Goal: Transaction & Acquisition: Obtain resource

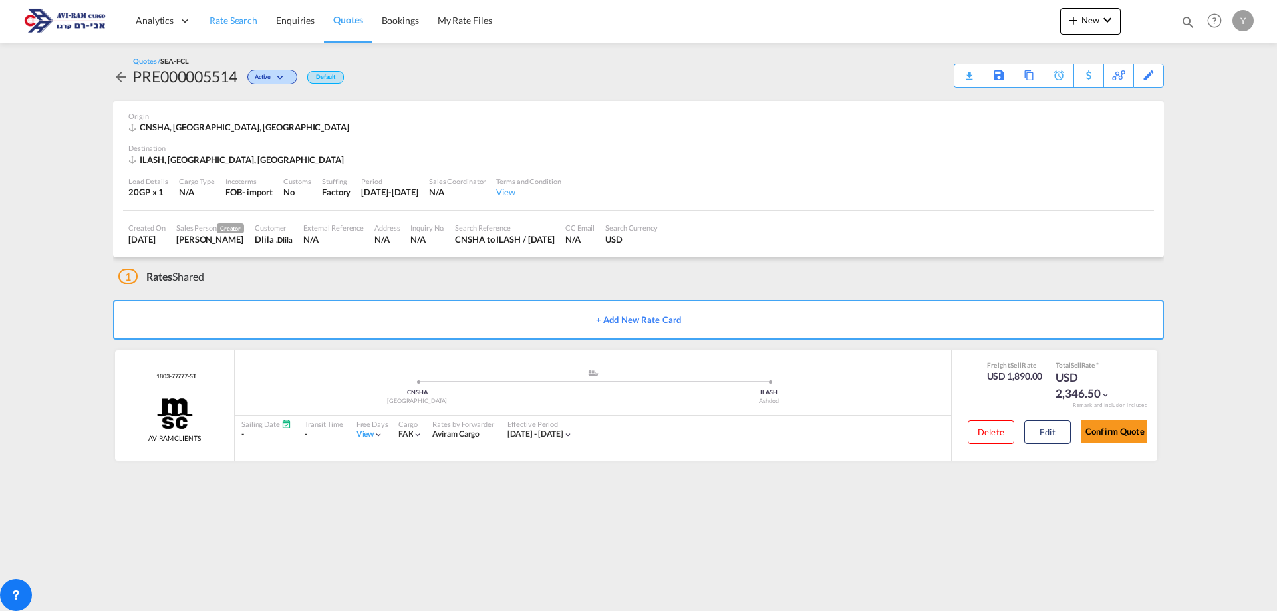
click at [235, 22] on span "Rate Search" at bounding box center [234, 20] width 48 height 11
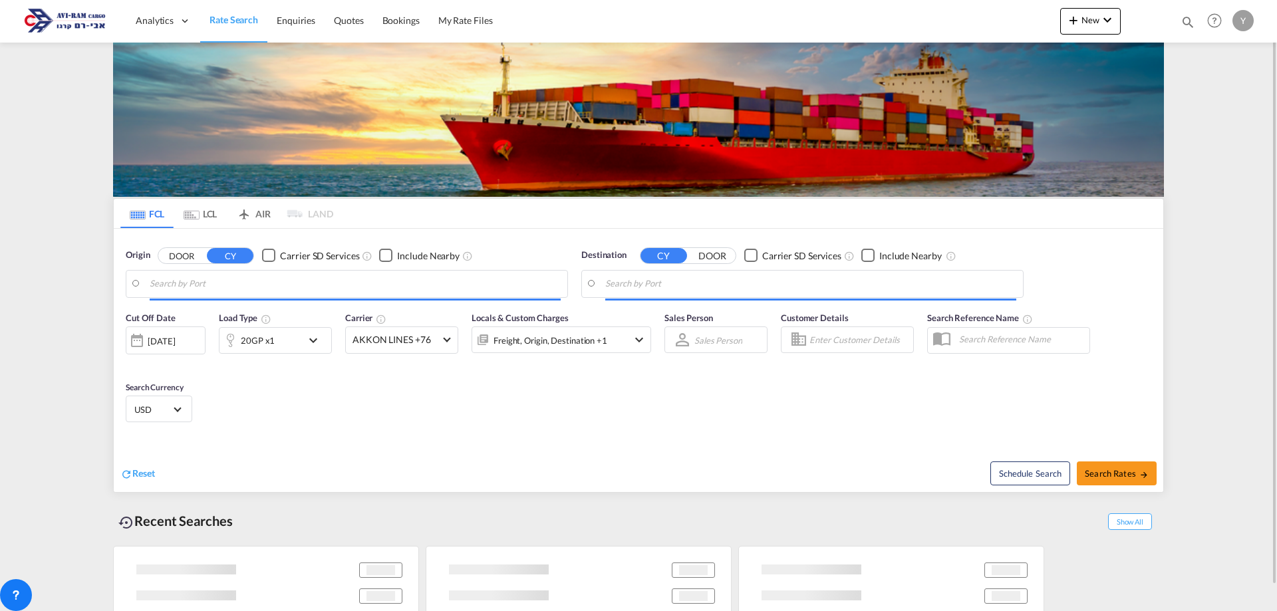
type input "[GEOGRAPHIC_DATA], [GEOGRAPHIC_DATA]"
type input "Ashdod, ILASH"
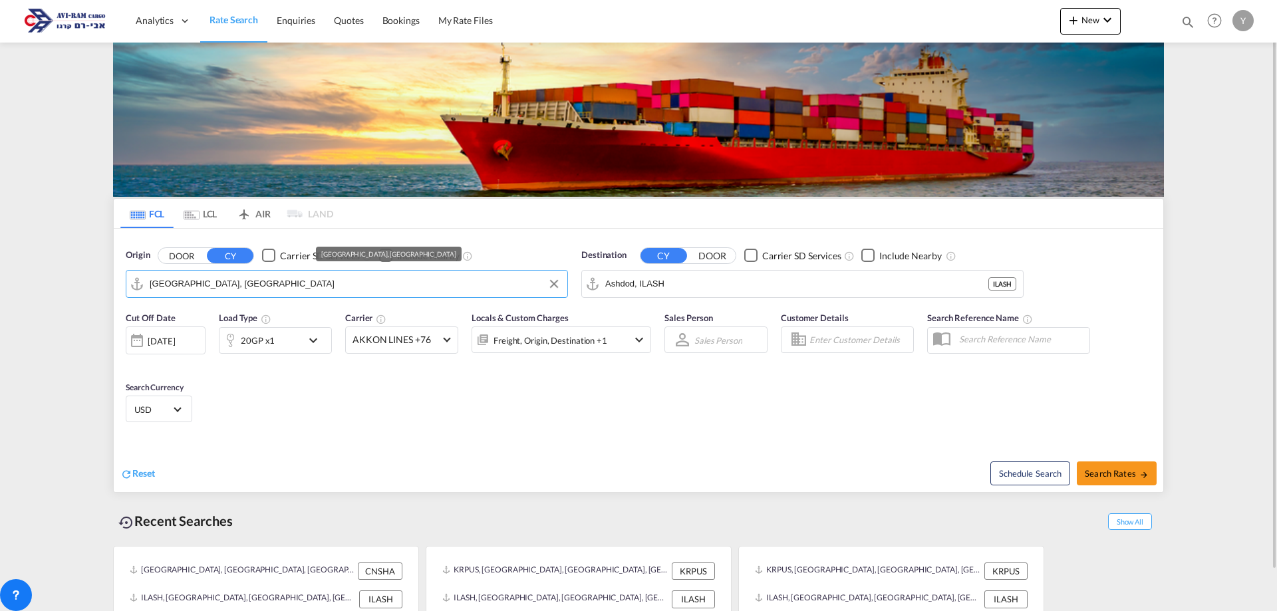
click at [283, 291] on input "[GEOGRAPHIC_DATA], [GEOGRAPHIC_DATA]" at bounding box center [355, 284] width 411 height 20
type input "/"
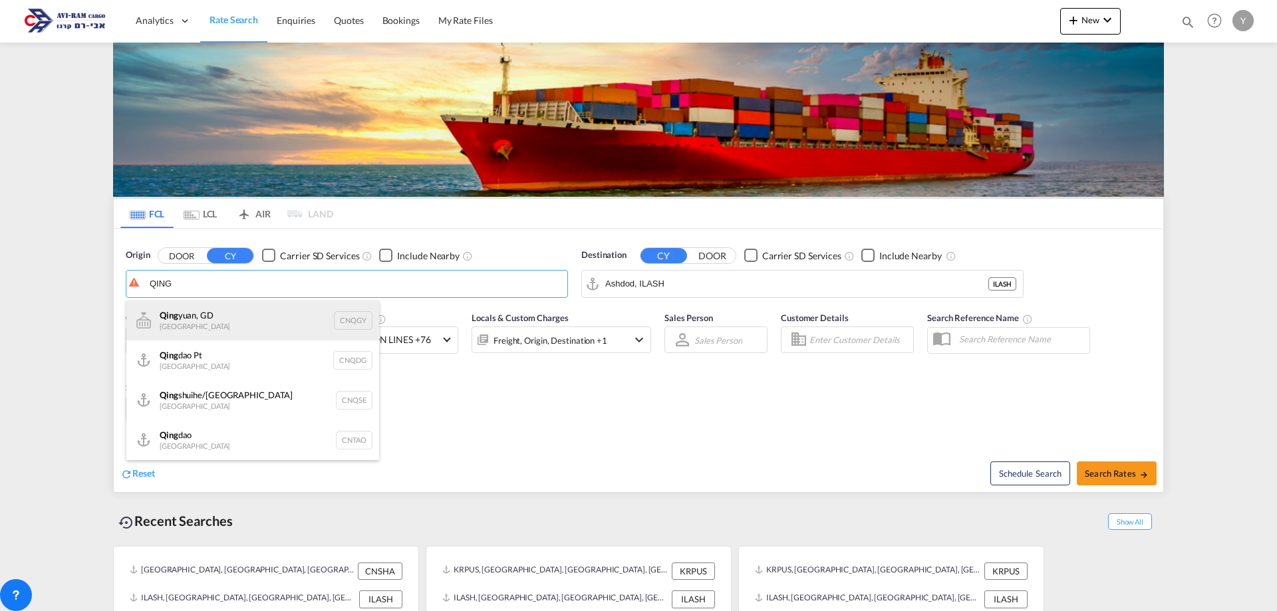
click at [218, 318] on div "[PERSON_NAME], GD China CNQGY" at bounding box center [252, 321] width 253 height 40
type input "Qingyuan, GD, CNQGY"
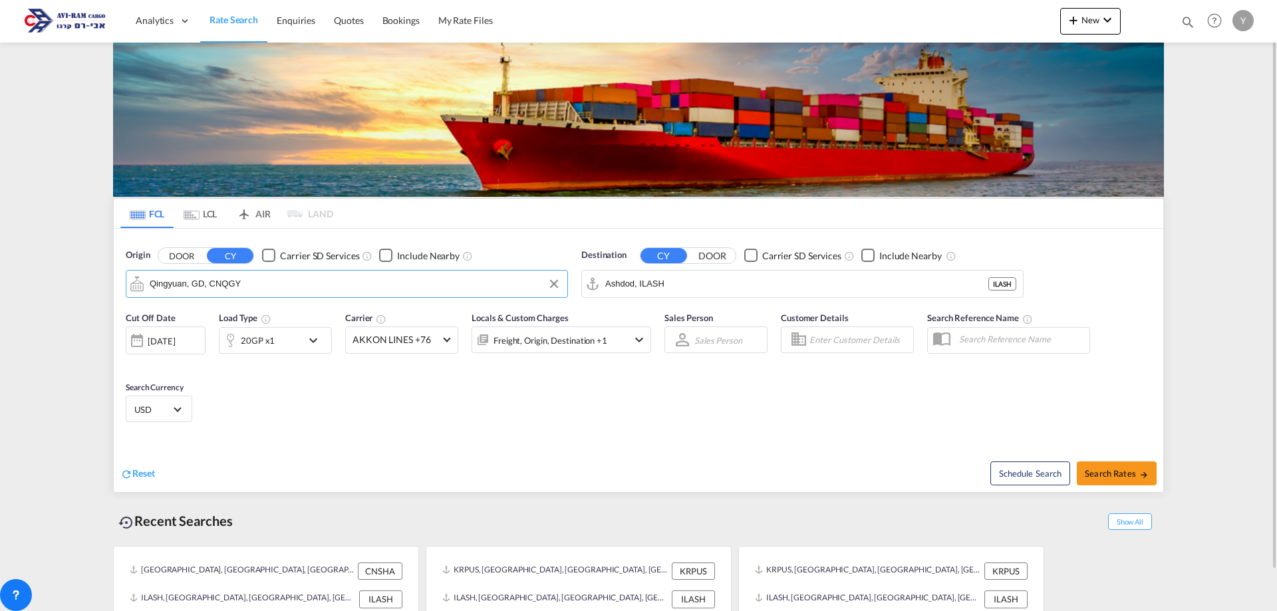
click at [285, 339] on div "20GP x1" at bounding box center [261, 340] width 82 height 27
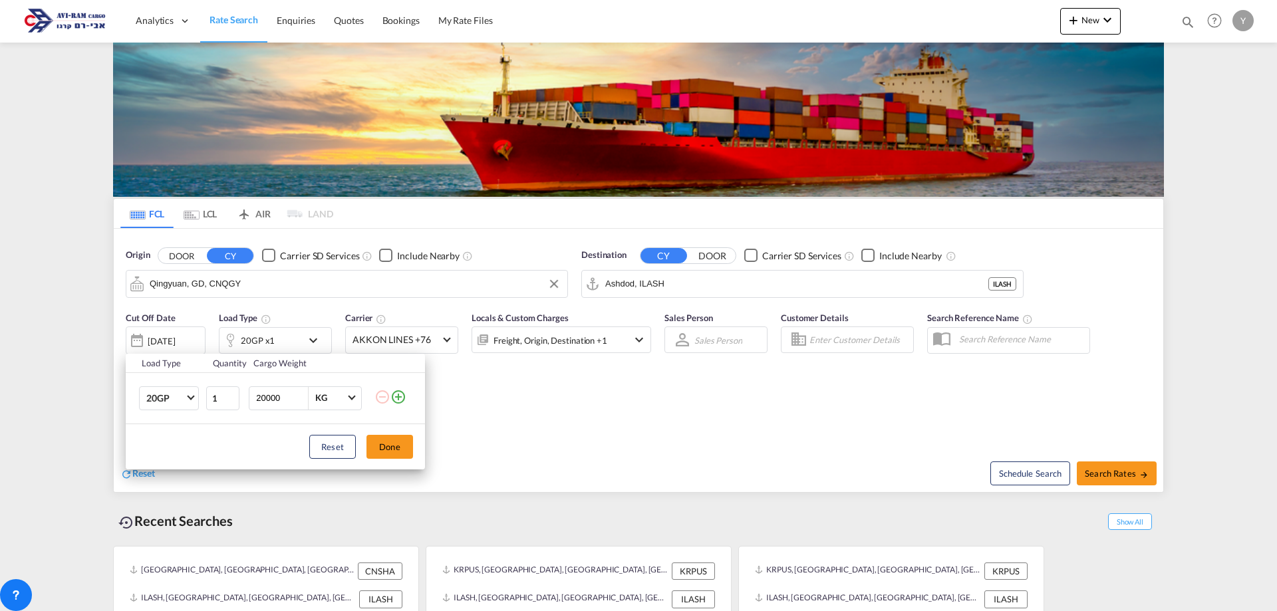
drag, startPoint x: 289, startPoint y: 408, endPoint x: 58, endPoint y: 370, distance: 233.9
click at [58, 370] on div "Load Type Quantity Cargo Weight 20GP 20GP 40GP 40HC 45HC 20RE 40RE 40HR 20OT 40…" at bounding box center [638, 305] width 1277 height 611
type input "20.5"
click at [396, 441] on button "Done" at bounding box center [390, 447] width 47 height 24
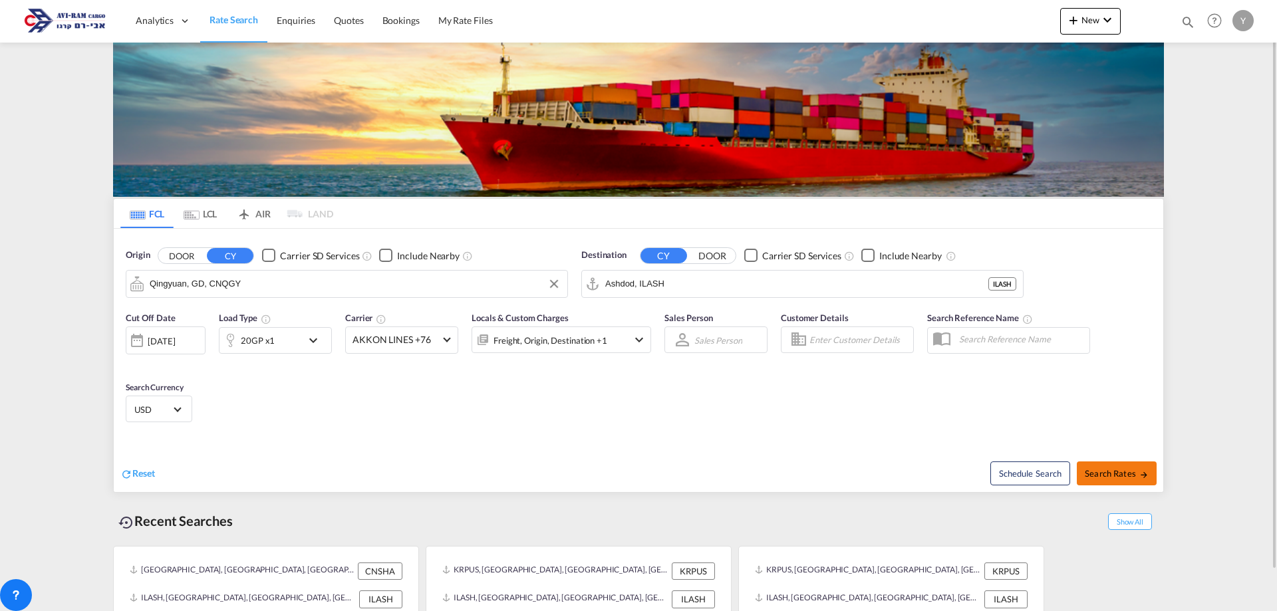
click at [1102, 475] on span "Search Rates" at bounding box center [1117, 473] width 64 height 11
type input "CNQGY to ILASH / [DATE]"
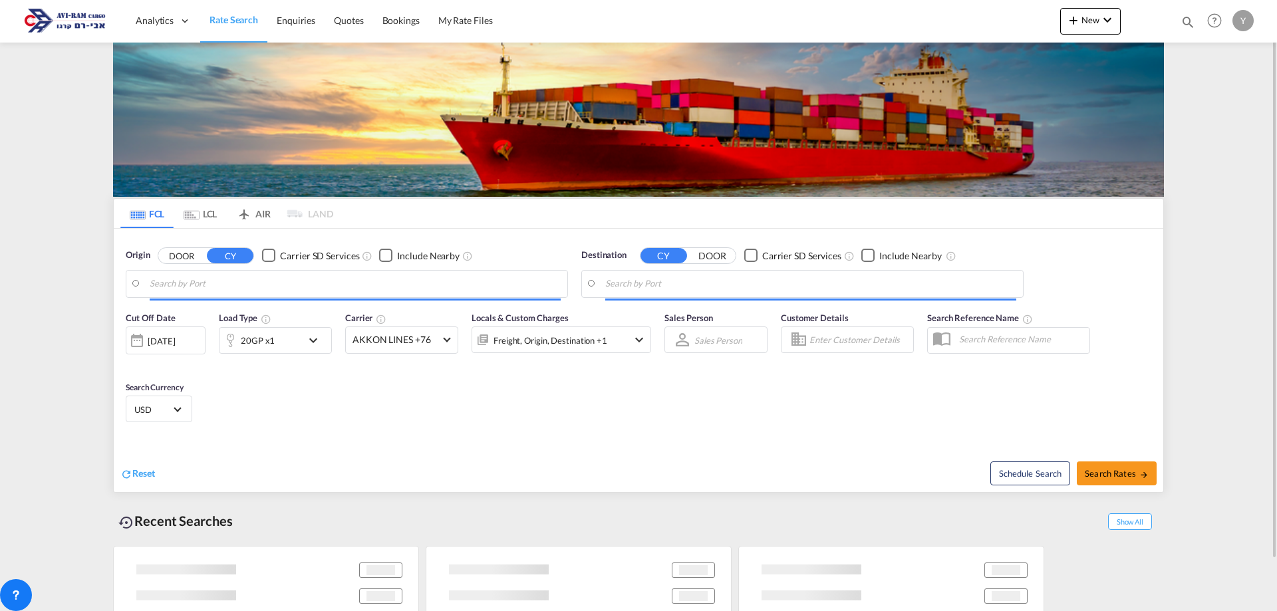
type input "Qingyuan, GD, CNQGY"
type input "Ashdod, ILASH"
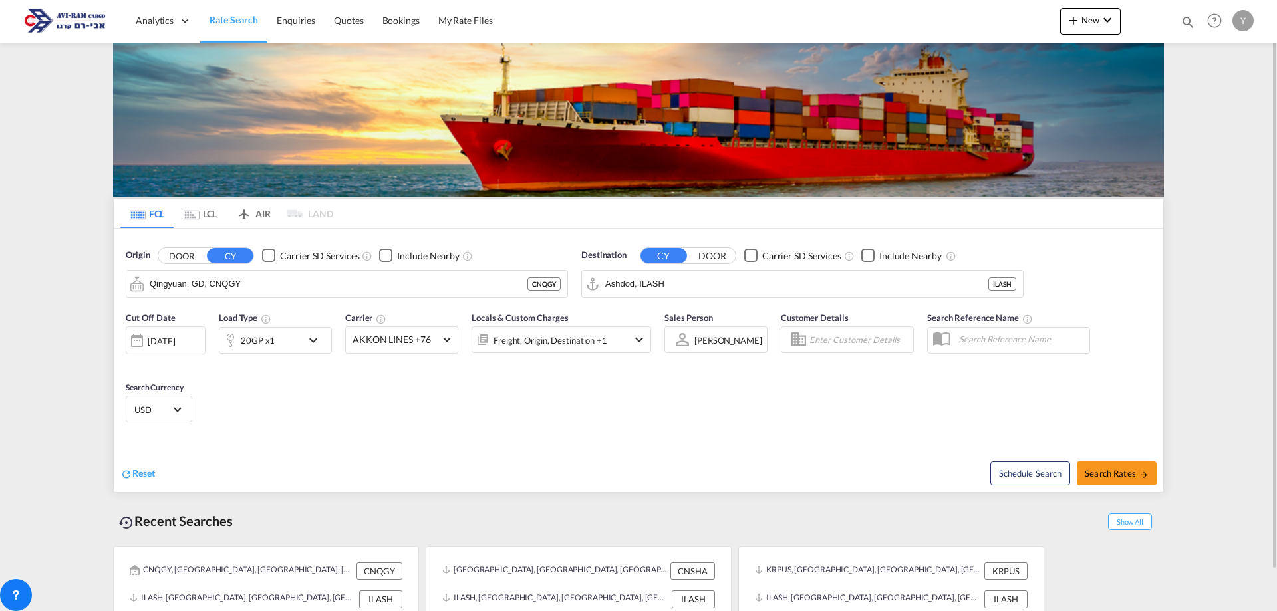
click at [309, 333] on md-icon "icon-chevron-down" at bounding box center [316, 341] width 23 height 16
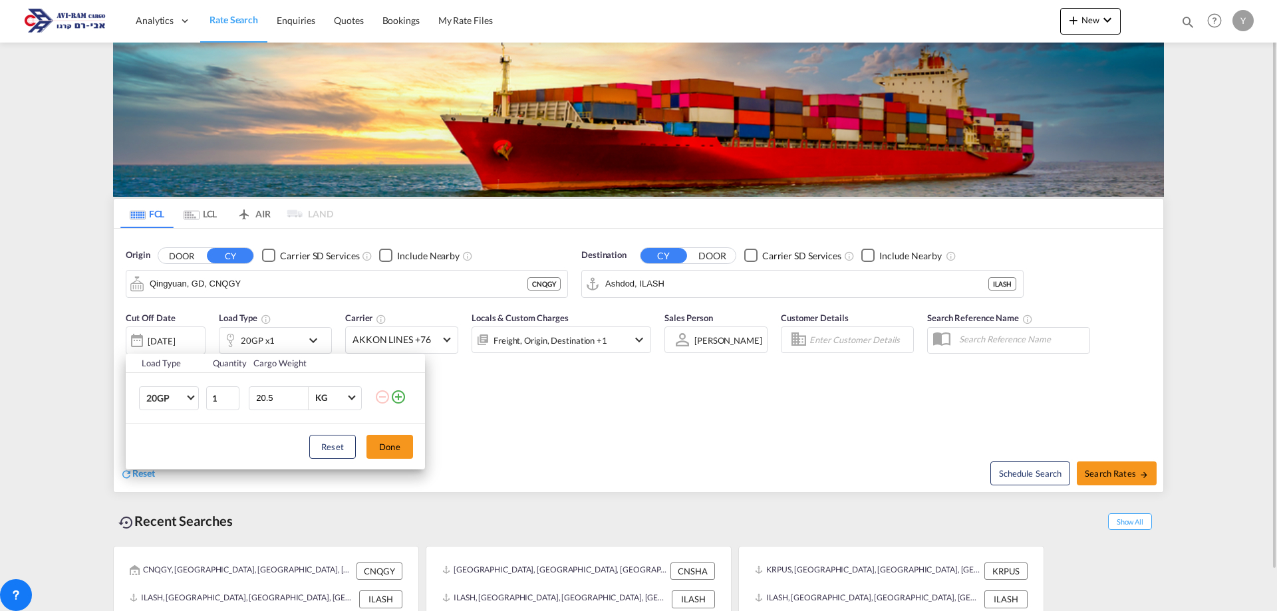
click at [309, 331] on div "Load Type Quantity Cargo Weight 20GP 20GP 40GP 40HC 45HC 20RE 40RE 40HR 20OT 40…" at bounding box center [638, 305] width 1277 height 611
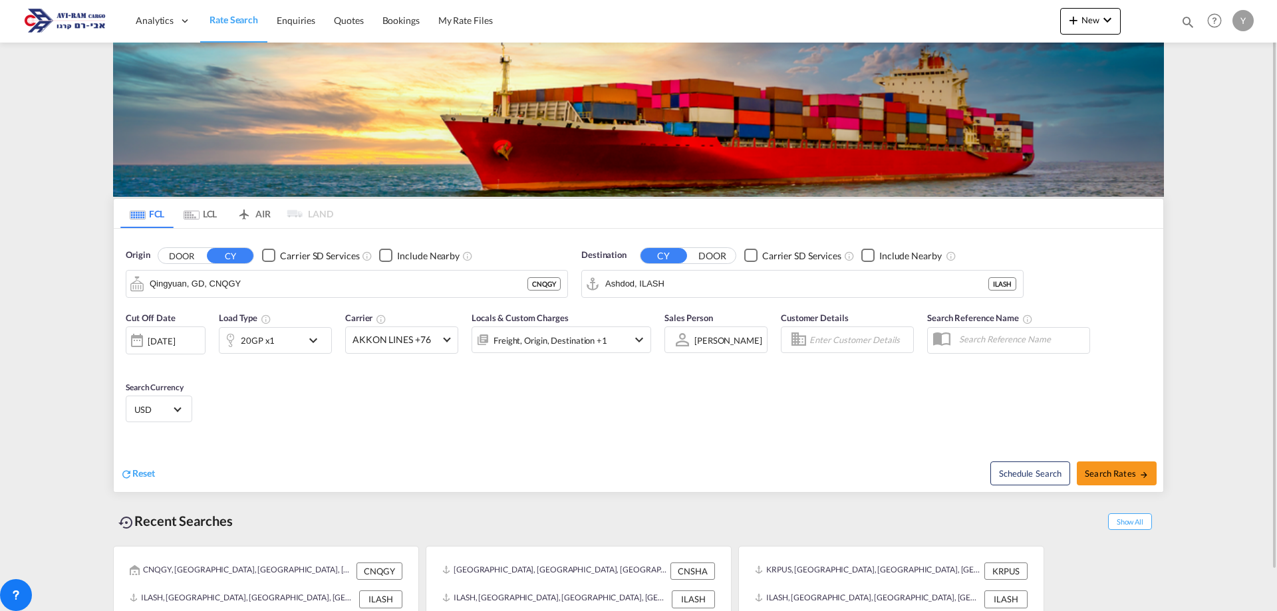
click at [649, 456] on div "Schedule Search Search Rates" at bounding box center [903, 466] width 522 height 51
click at [187, 352] on div "[DATE]" at bounding box center [166, 341] width 80 height 28
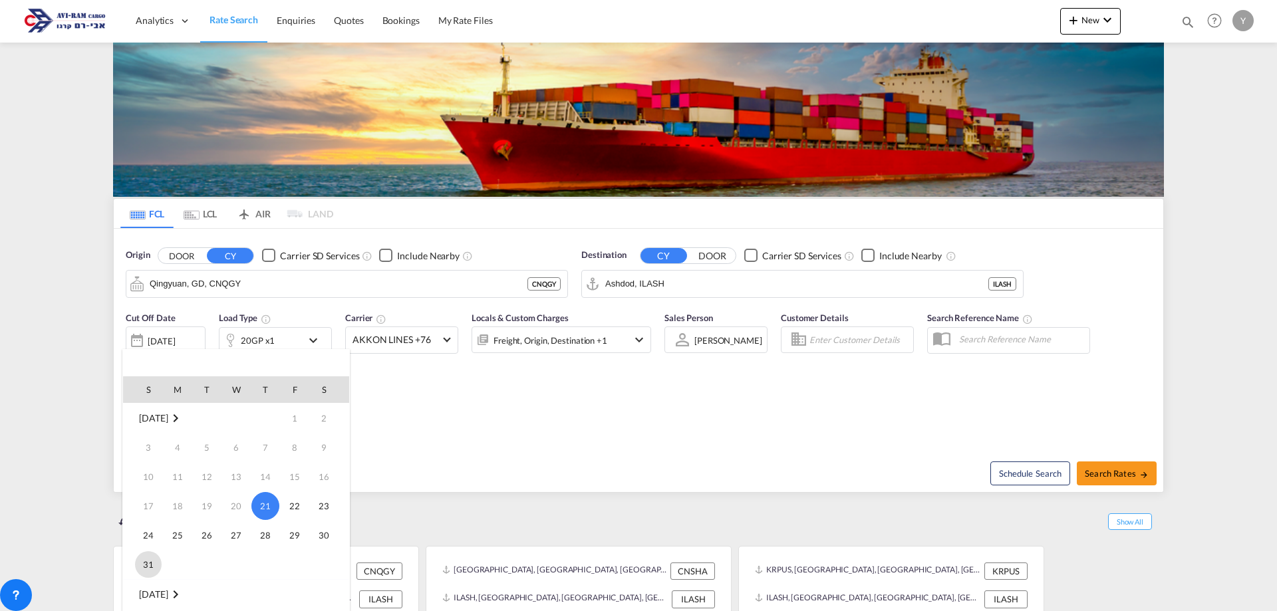
scroll to position [133, 0]
click at [174, 491] on span "1" at bounding box center [177, 491] width 27 height 27
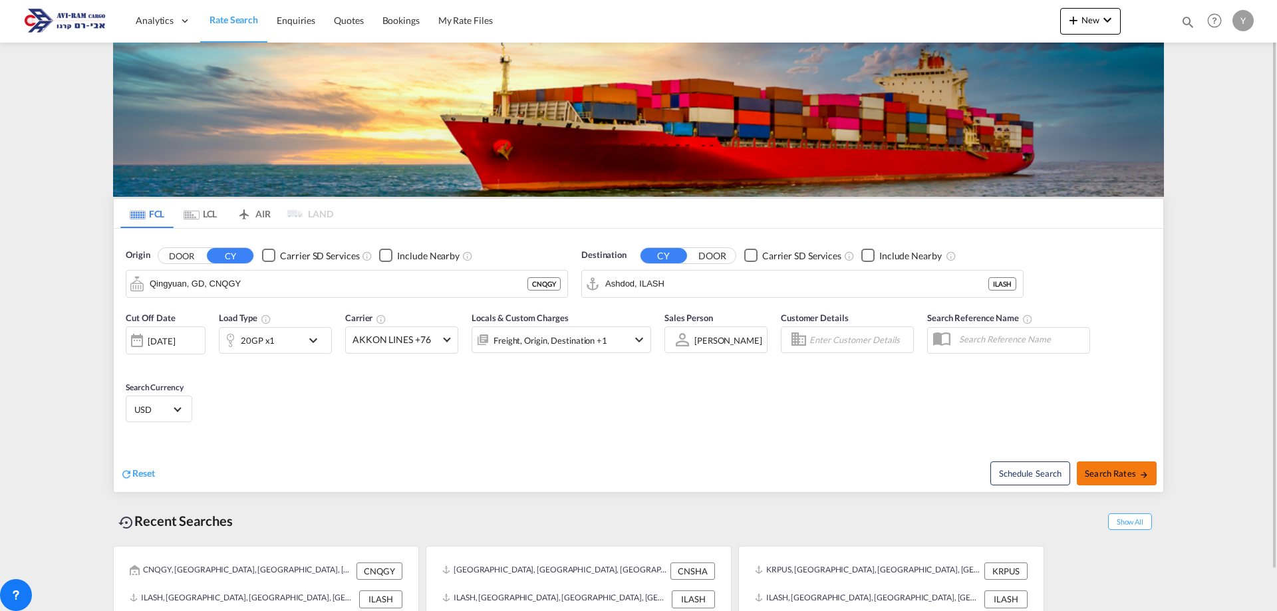
click at [1101, 466] on button "Search Rates" at bounding box center [1117, 474] width 80 height 24
type input "CNQGY to ILASH / [DATE]"
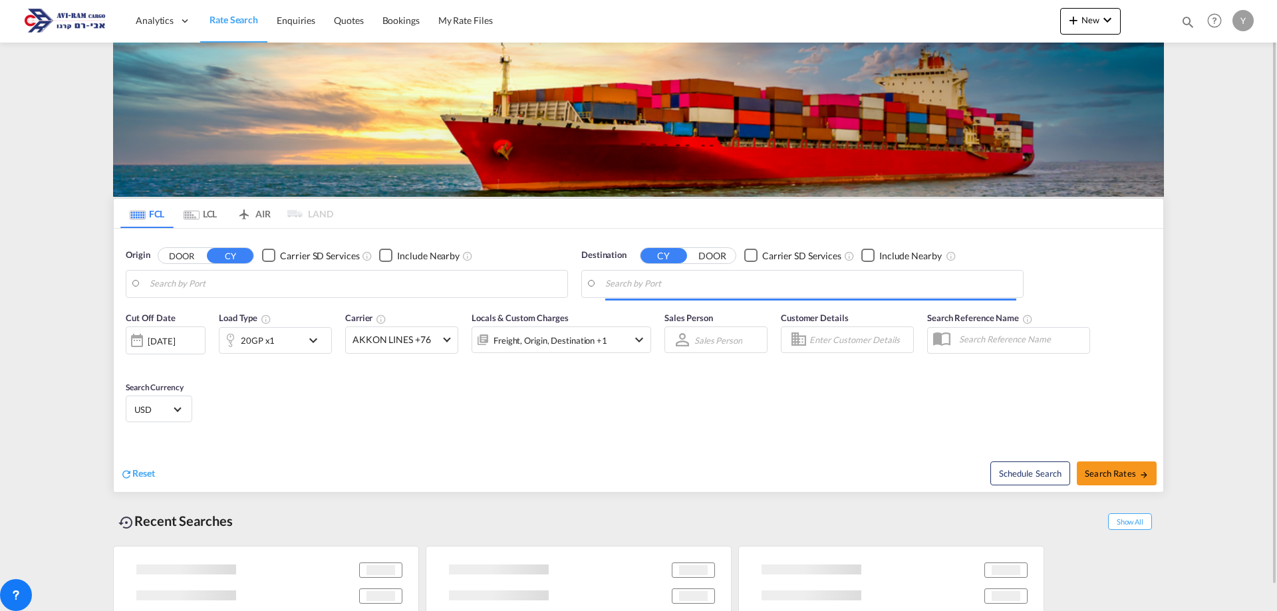
type input "Qingyuan, GD, CNQGY"
type input "Ashdod, ILASH"
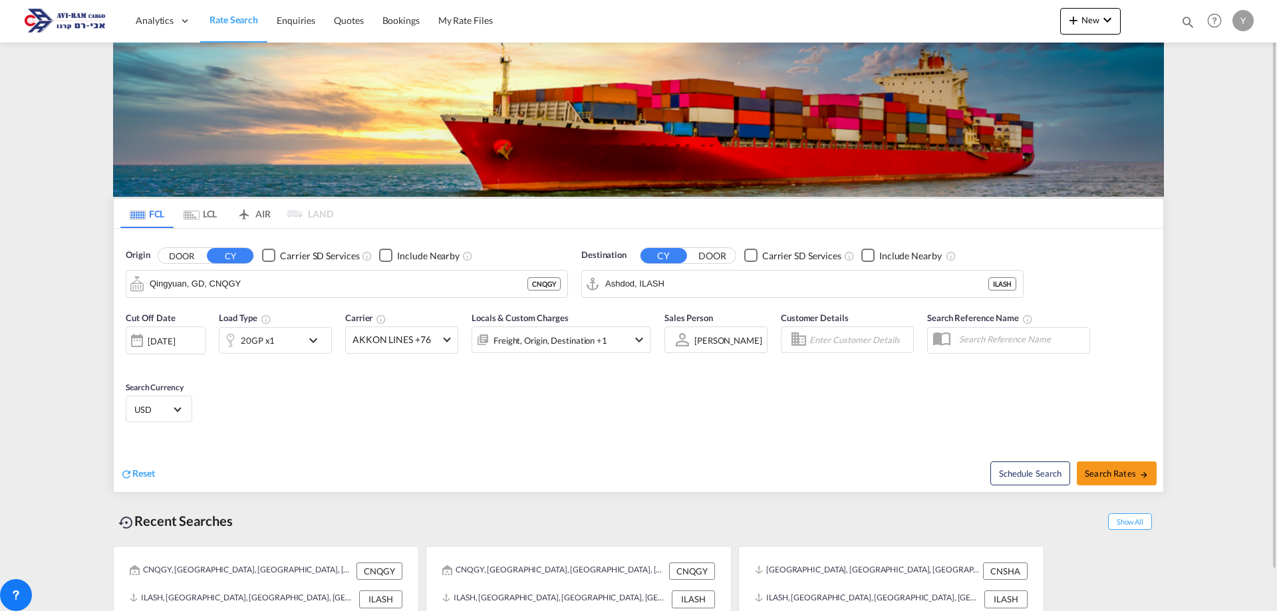
click at [244, 392] on div "Cut Off Date [DATE] [DATE] Load Type 20GP x1 Carrier AKKON LINES +76 Online Rat…" at bounding box center [639, 370] width 1050 height 130
click at [1107, 473] on span "Search Rates" at bounding box center [1117, 473] width 64 height 11
type input "CNQGY to ILASH / [DATE]"
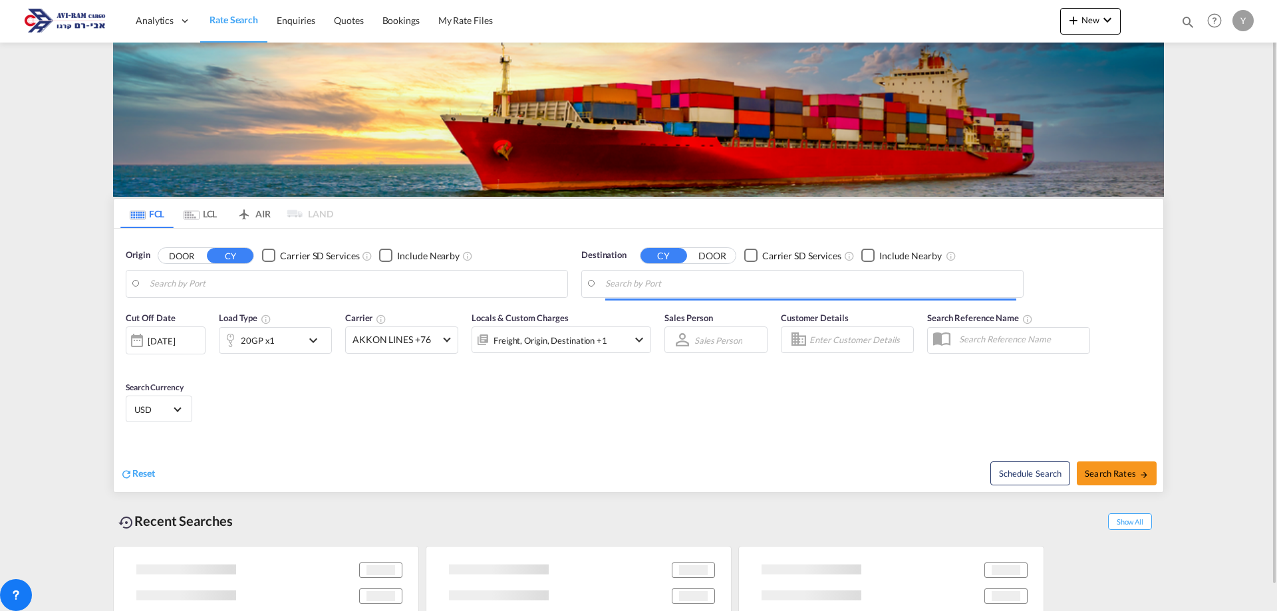
type input "Qingyuan, GD, CNQGY"
type input "Ashdod, ILASH"
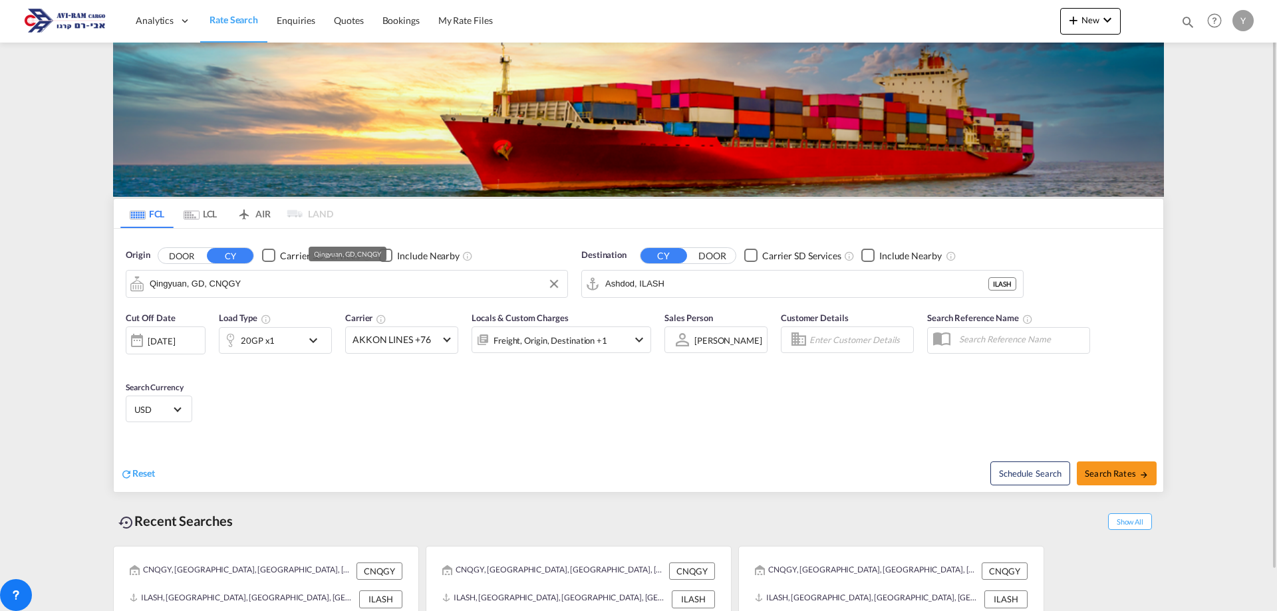
click at [253, 274] on input "Qingyuan, GD, CNQGY" at bounding box center [355, 284] width 411 height 20
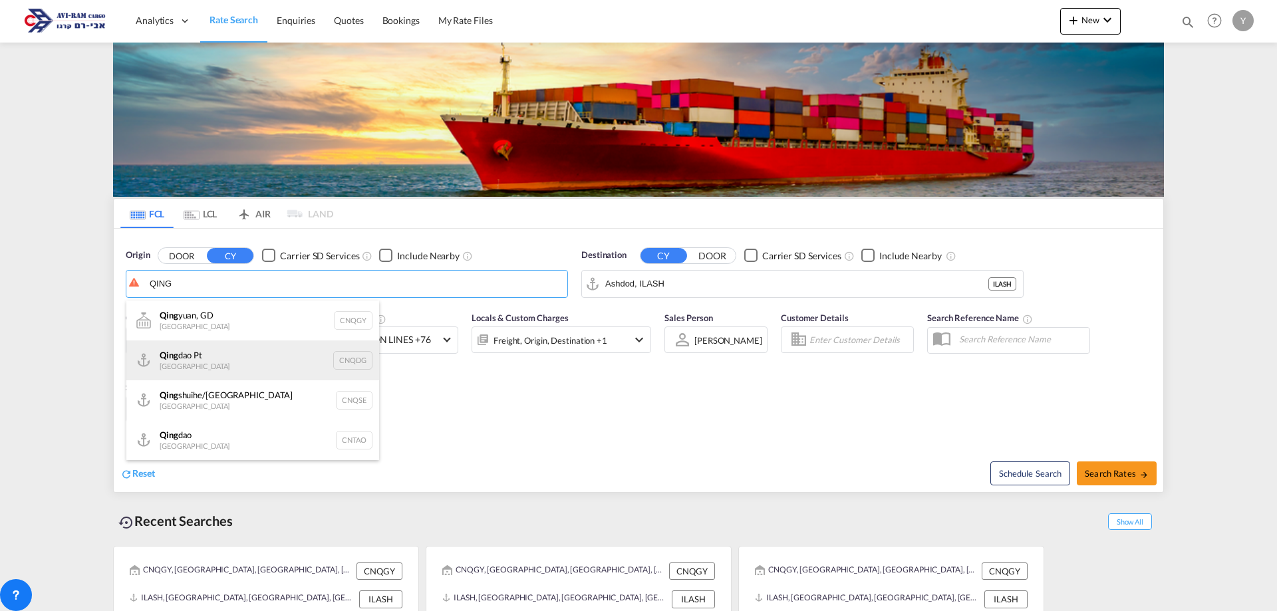
click at [229, 351] on div "[PERSON_NAME] Pt China CNQDG" at bounding box center [252, 361] width 253 height 40
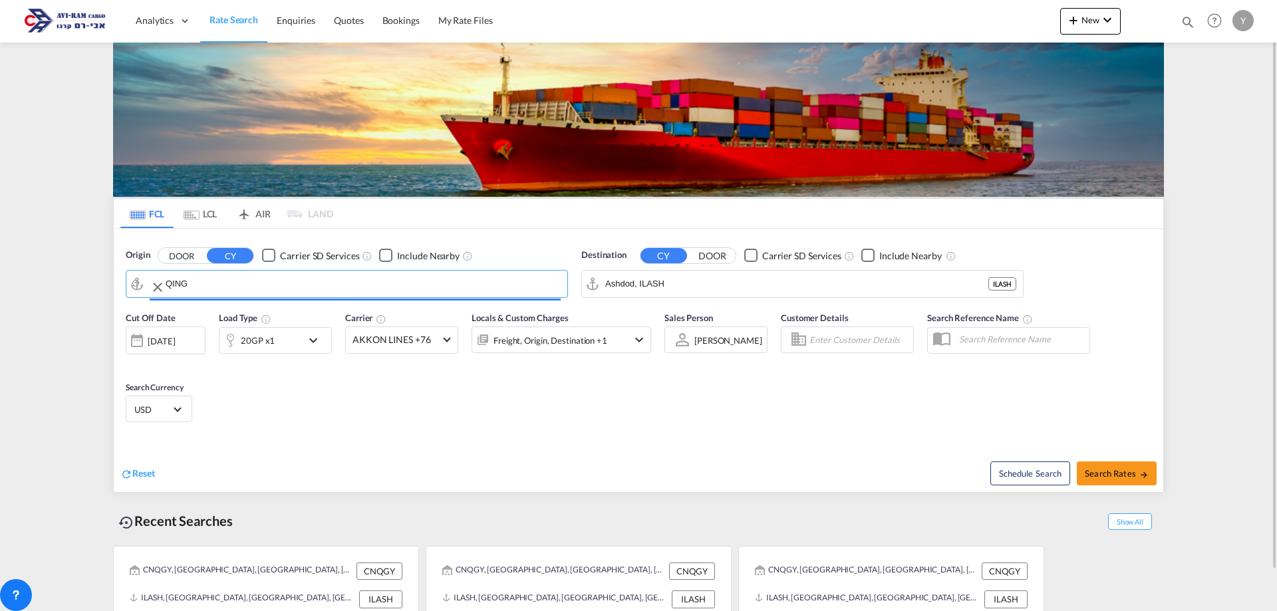
type input "Qingdao Pt, CNQDG"
click at [1104, 465] on button "Search Rates" at bounding box center [1117, 474] width 80 height 24
type input "CNQDG to ILASH / [DATE]"
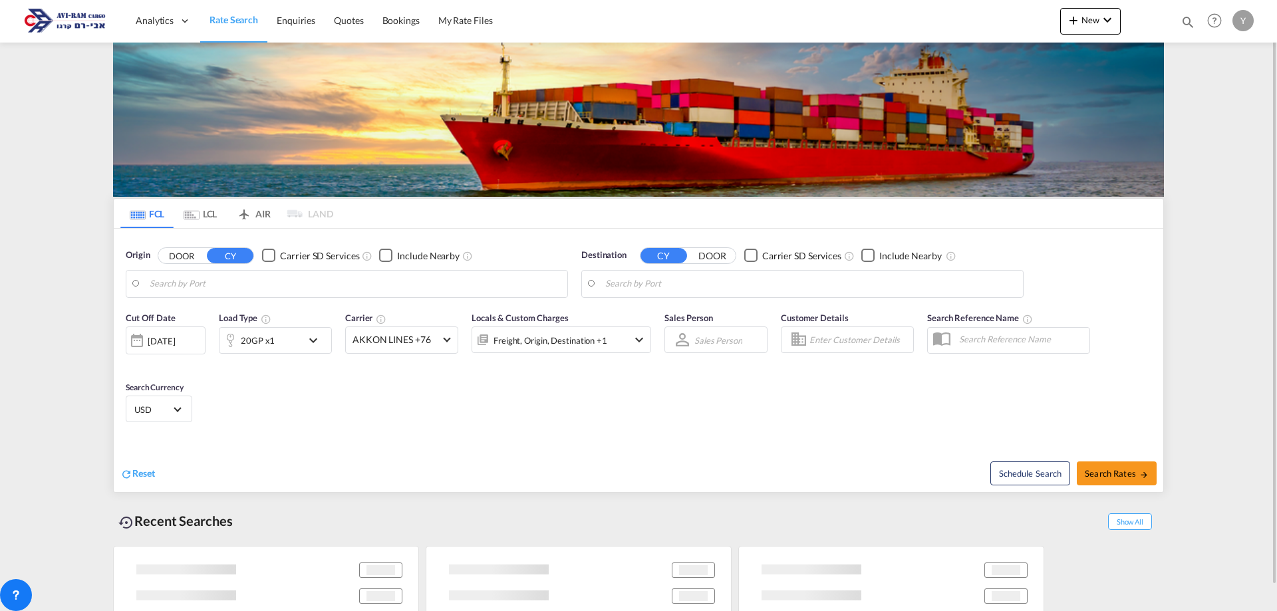
type input "Qingdao Pt, CNQDG"
type input "Ashdod, ILASH"
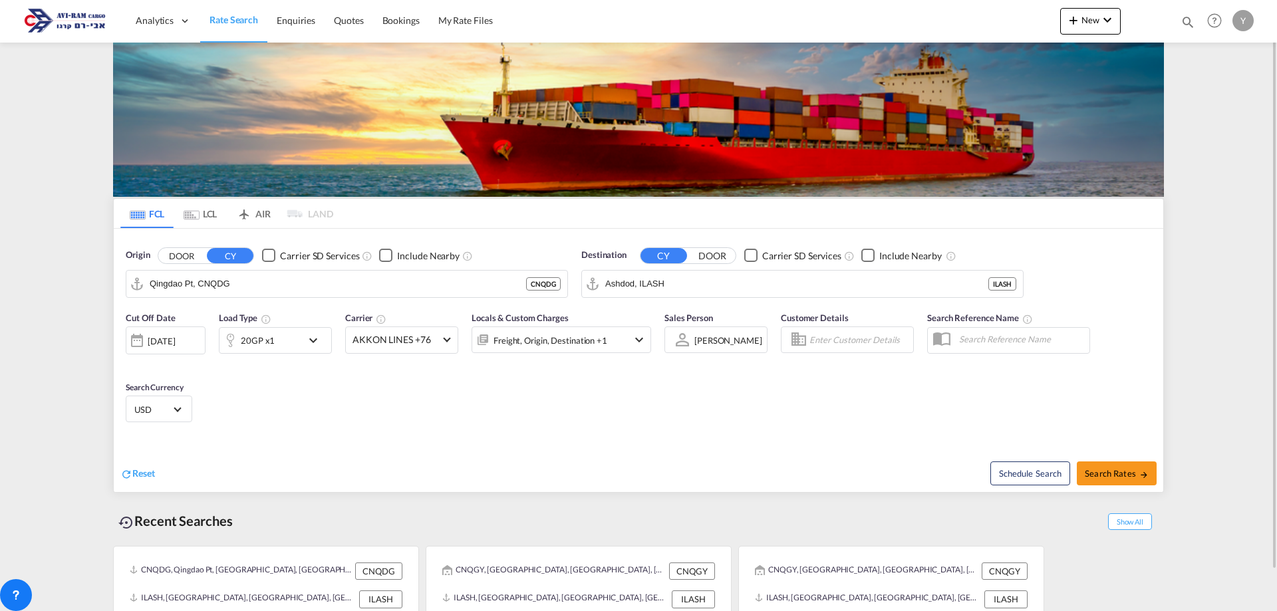
click at [175, 347] on div "[DATE]" at bounding box center [161, 341] width 27 height 12
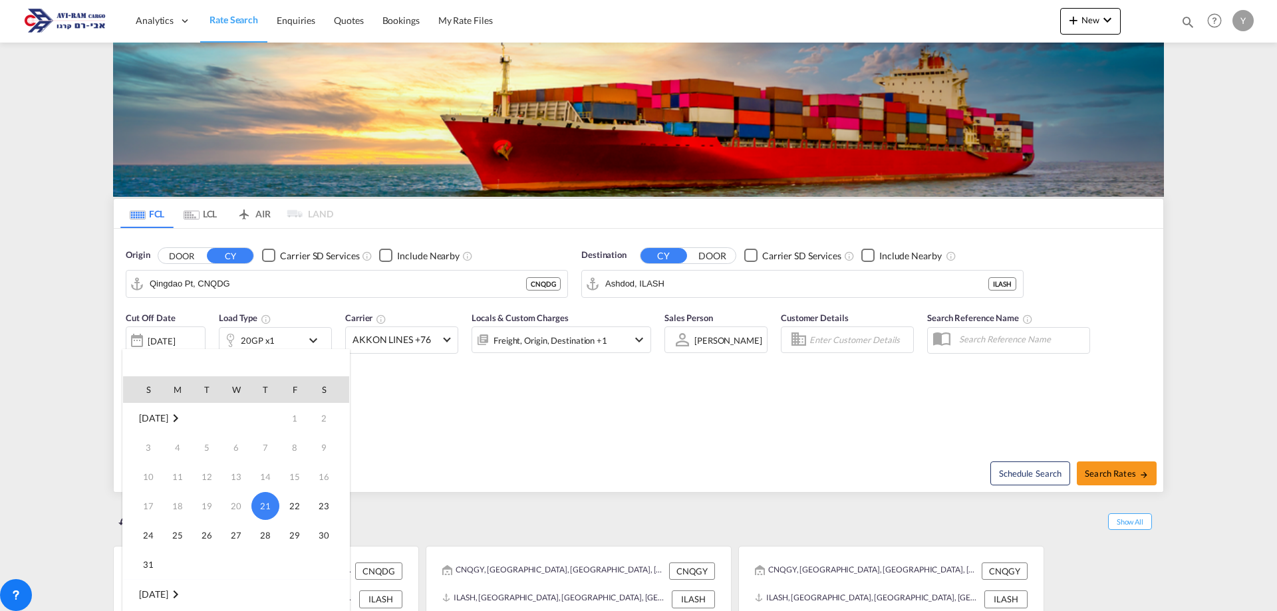
scroll to position [67, 0]
click at [177, 552] on span "1" at bounding box center [177, 557] width 27 height 27
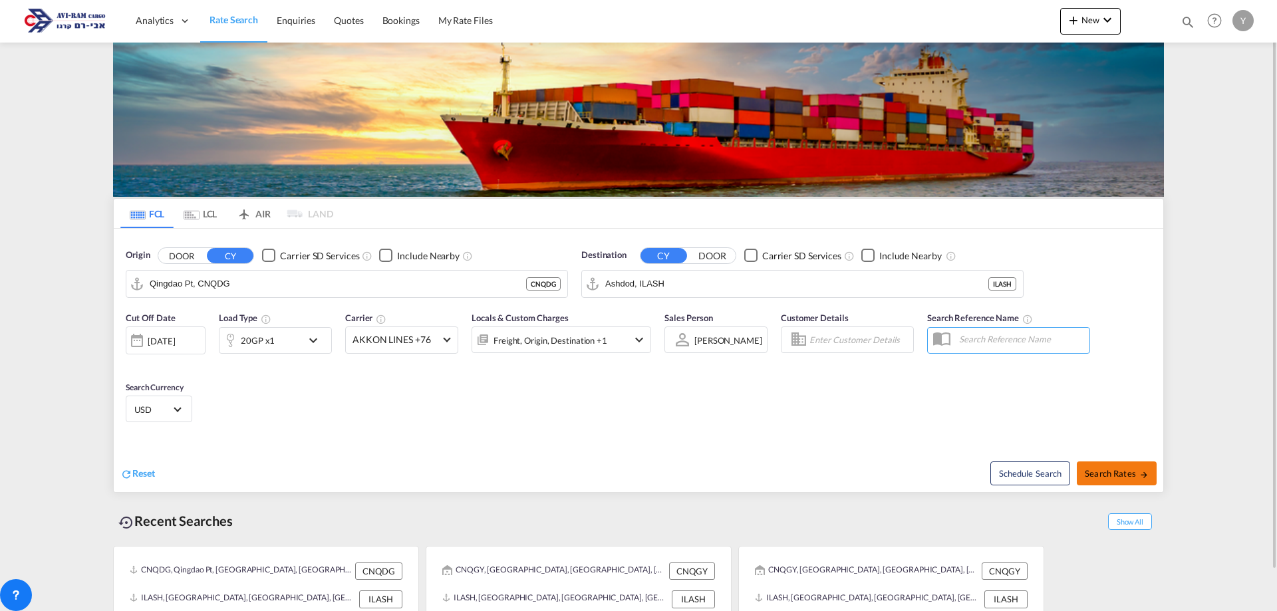
click at [1106, 470] on span "Search Rates" at bounding box center [1117, 473] width 64 height 11
type input "CNQDG to ILASH / [DATE]"
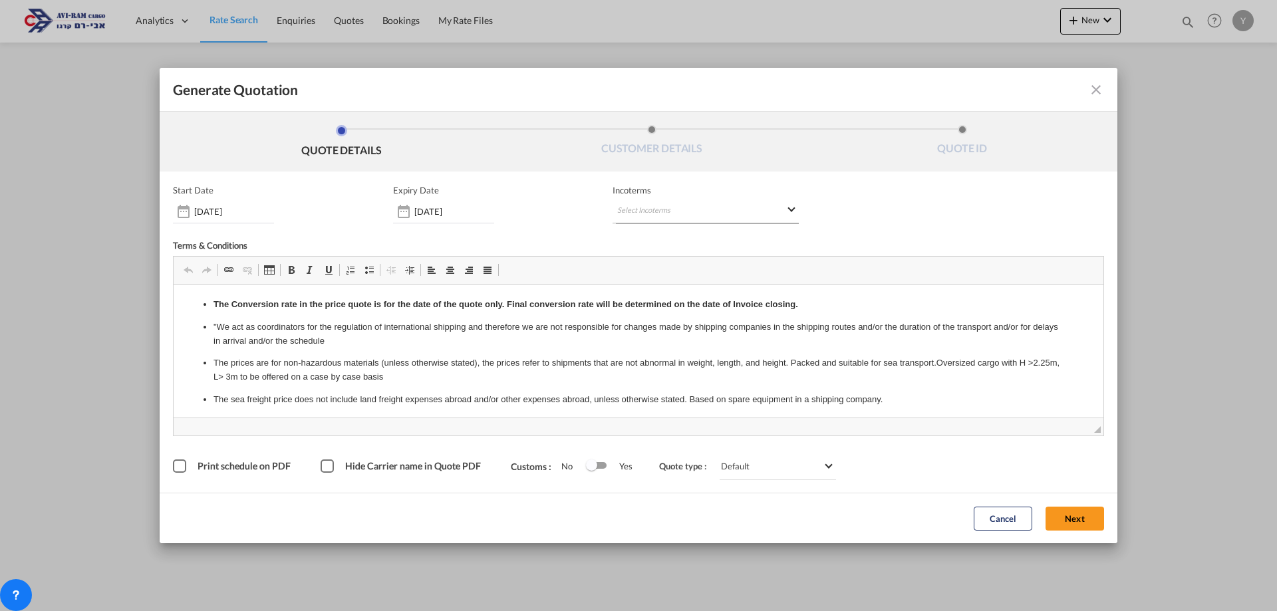
click at [706, 202] on md-select "Select Incoterms FOB - export Free on Board CIF - export Cost,Insurance and Fre…" at bounding box center [706, 212] width 186 height 24
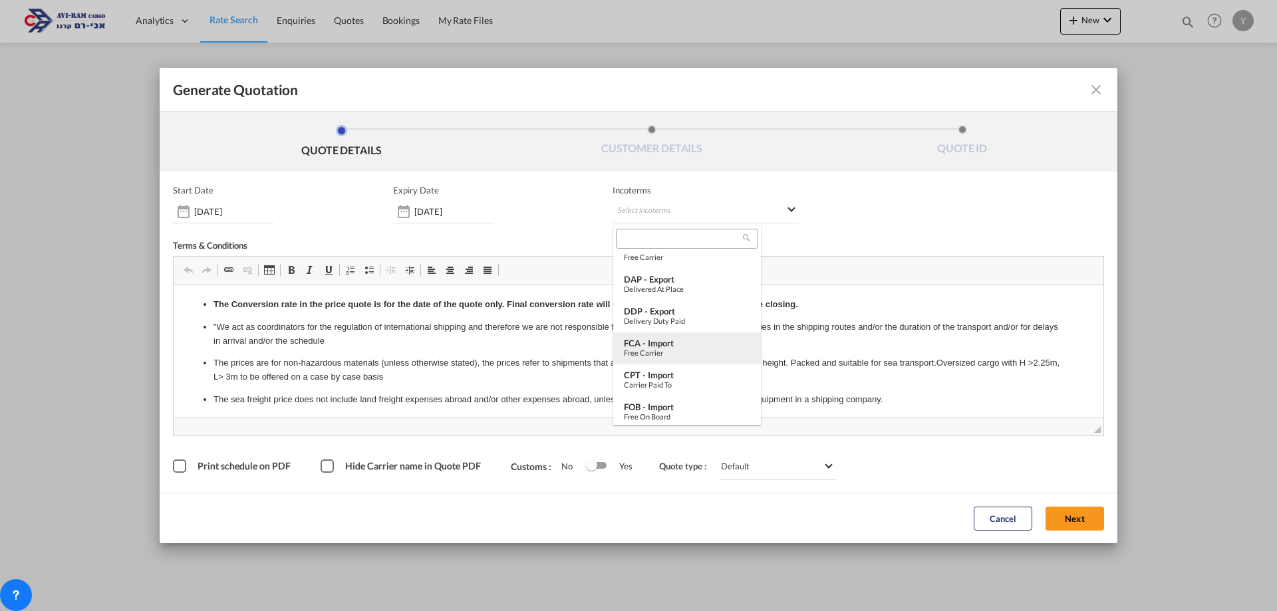
scroll to position [466, 0]
click at [671, 415] on div "Free on Board" at bounding box center [687, 413] width 126 height 9
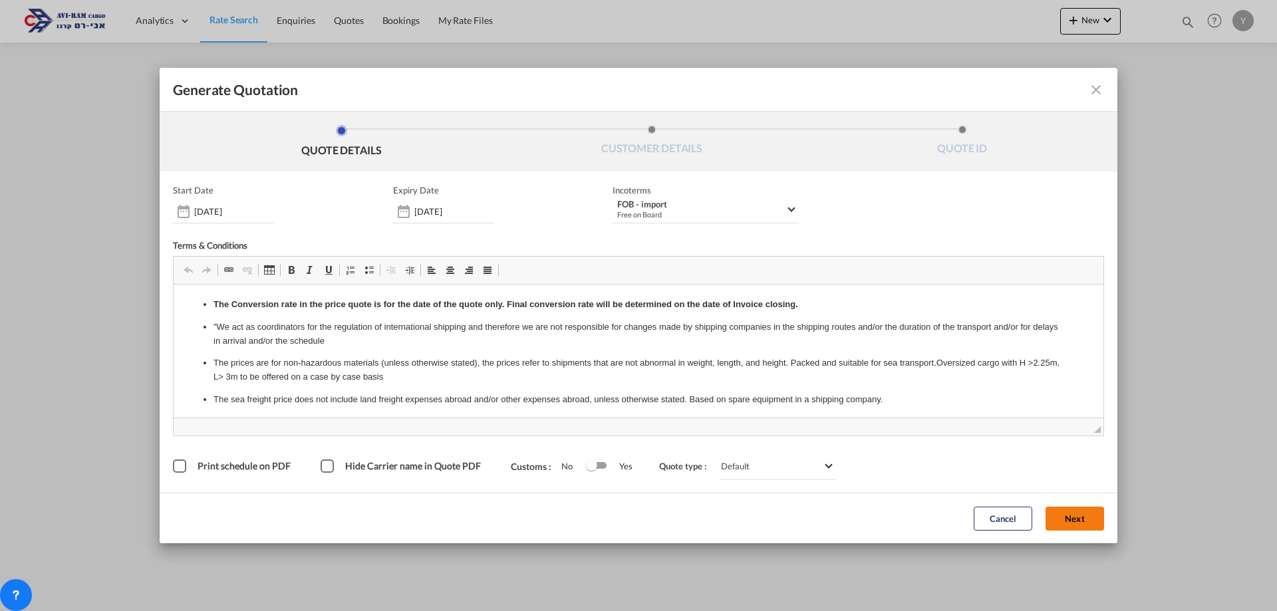
click at [1094, 520] on button "Next" at bounding box center [1075, 519] width 59 height 24
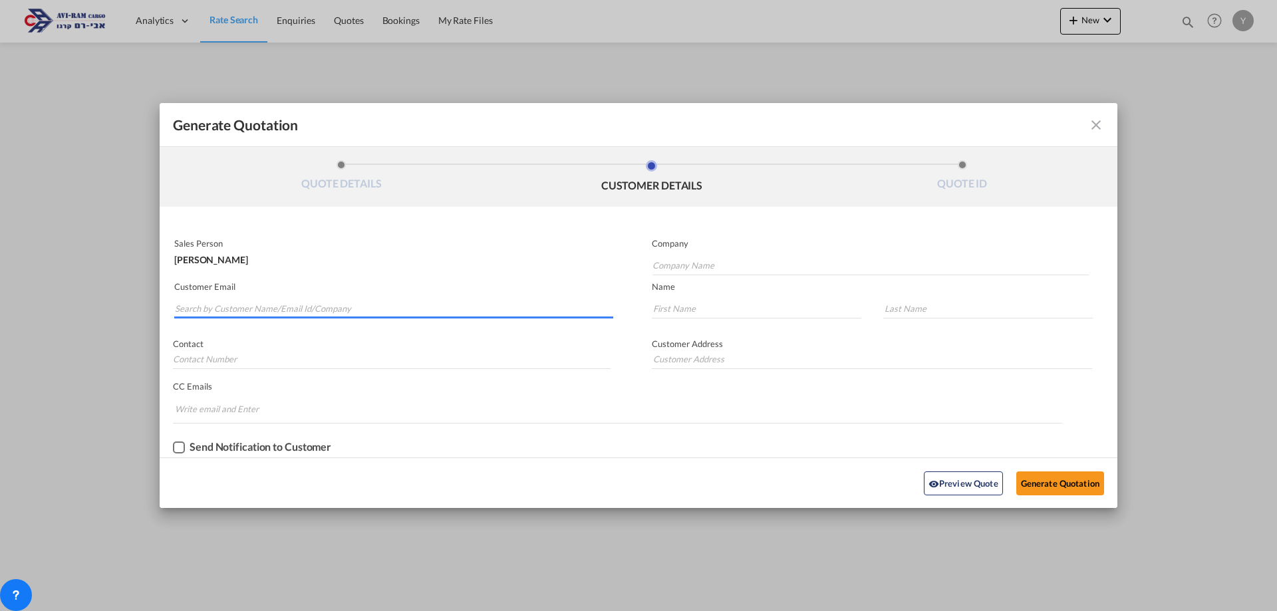
click at [323, 305] on input "Search by Customer Name/Email Id/Company" at bounding box center [394, 309] width 438 height 20
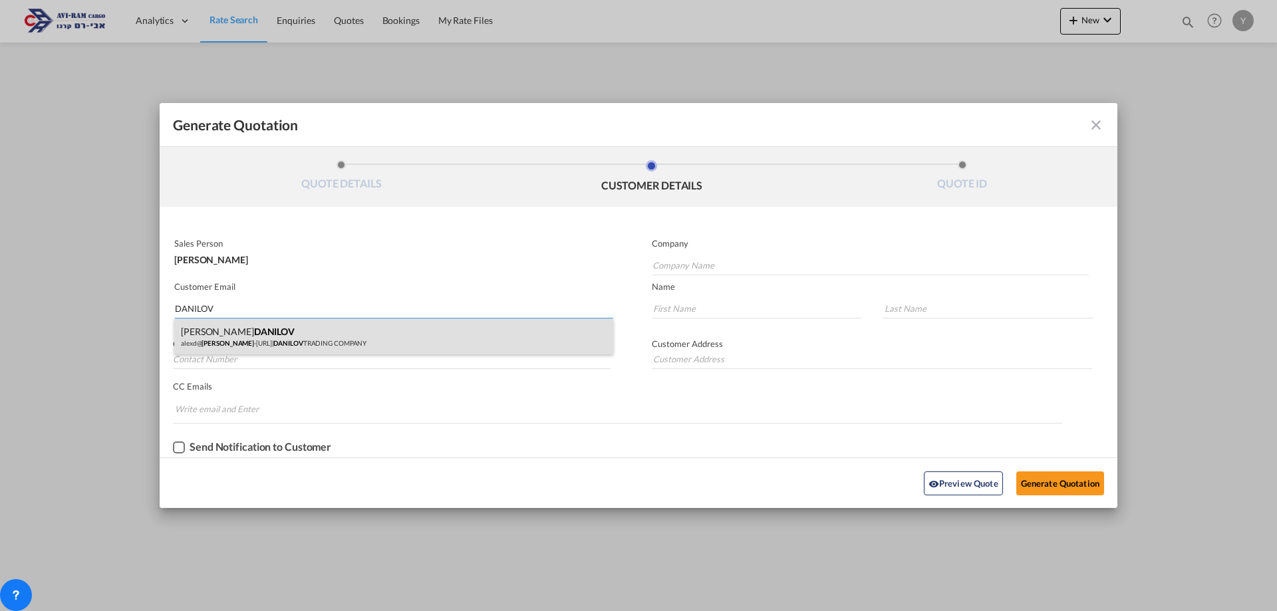
type input "DANILOV"
click at [311, 349] on div "[PERSON_NAME]@ [PERSON_NAME] -[URL] | DANILOV TRADING COMPANY" at bounding box center [393, 337] width 439 height 36
type input "DANILOV TRADING COMPANY"
type input "[EMAIL_ADDRESS][DOMAIN_NAME]"
type input "[PERSON_NAME]"
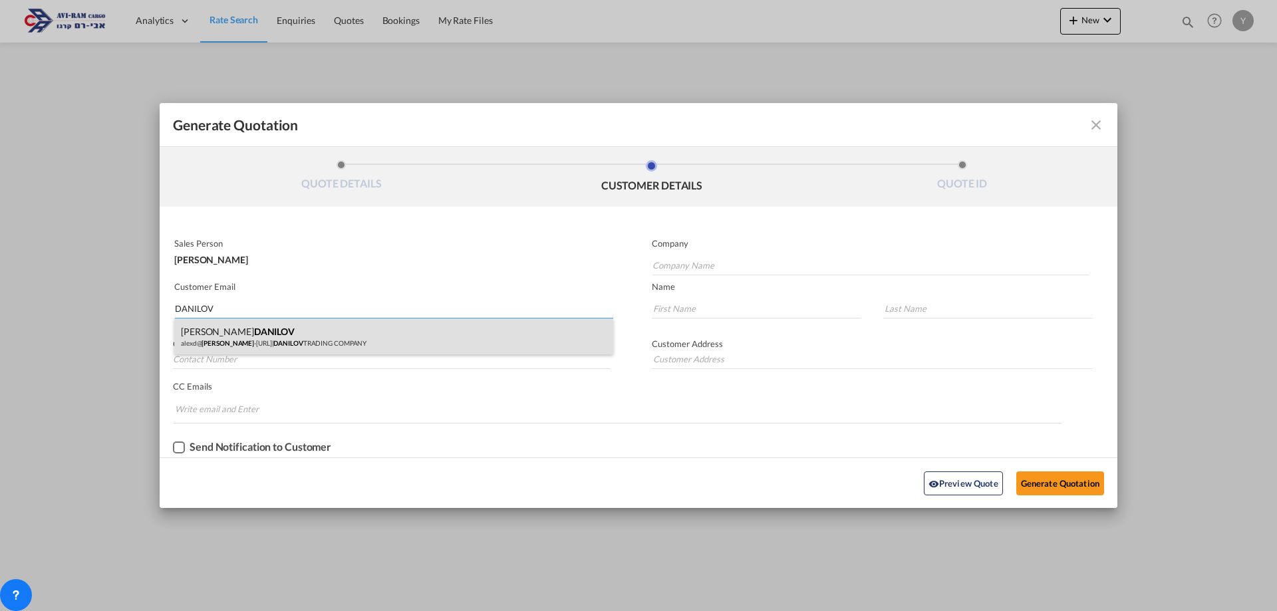
type input "DANILOV"
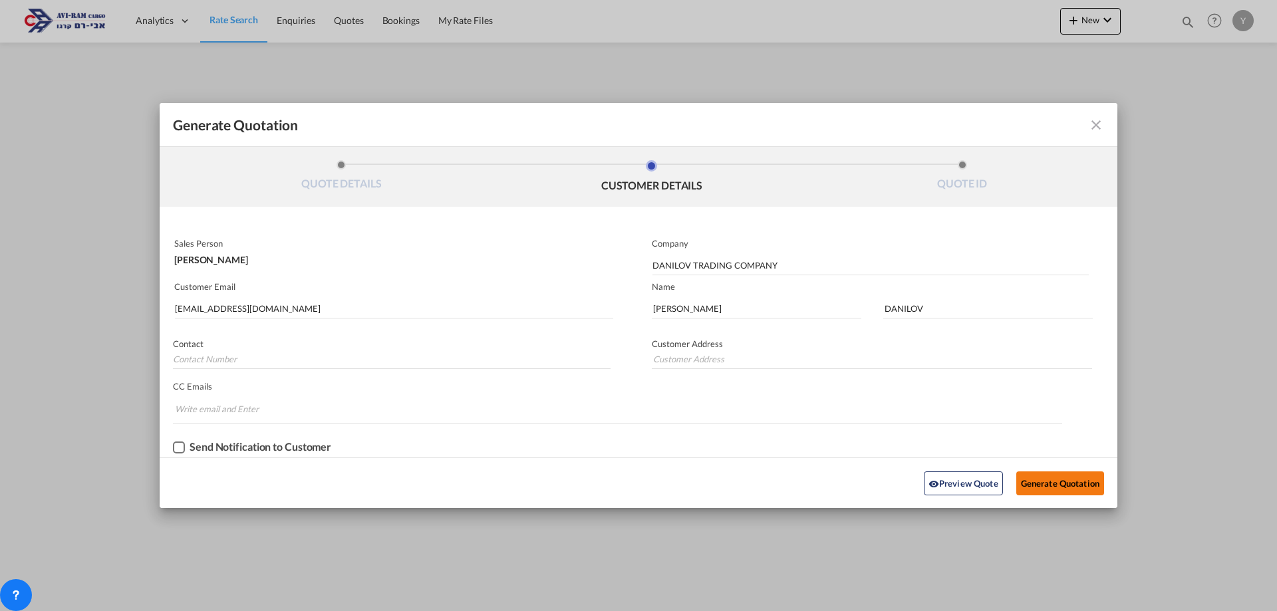
click at [1049, 489] on button "Generate Quotation" at bounding box center [1060, 484] width 88 height 24
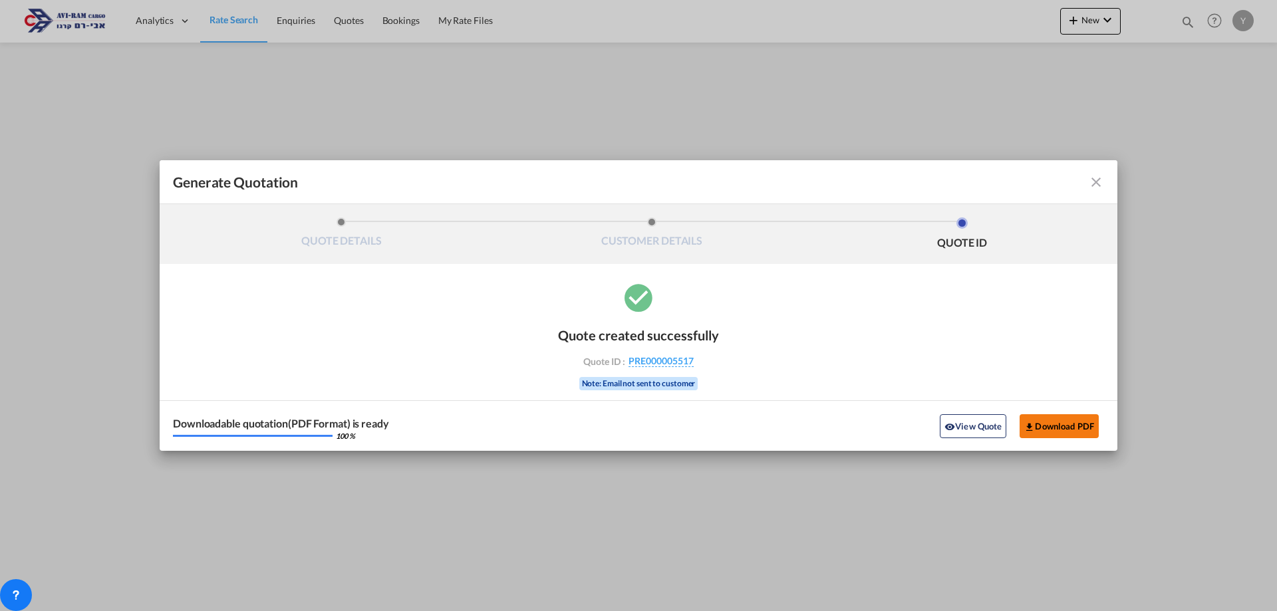
click at [1068, 418] on button "Download PDF" at bounding box center [1059, 426] width 79 height 24
